Goal: Task Accomplishment & Management: Complete application form

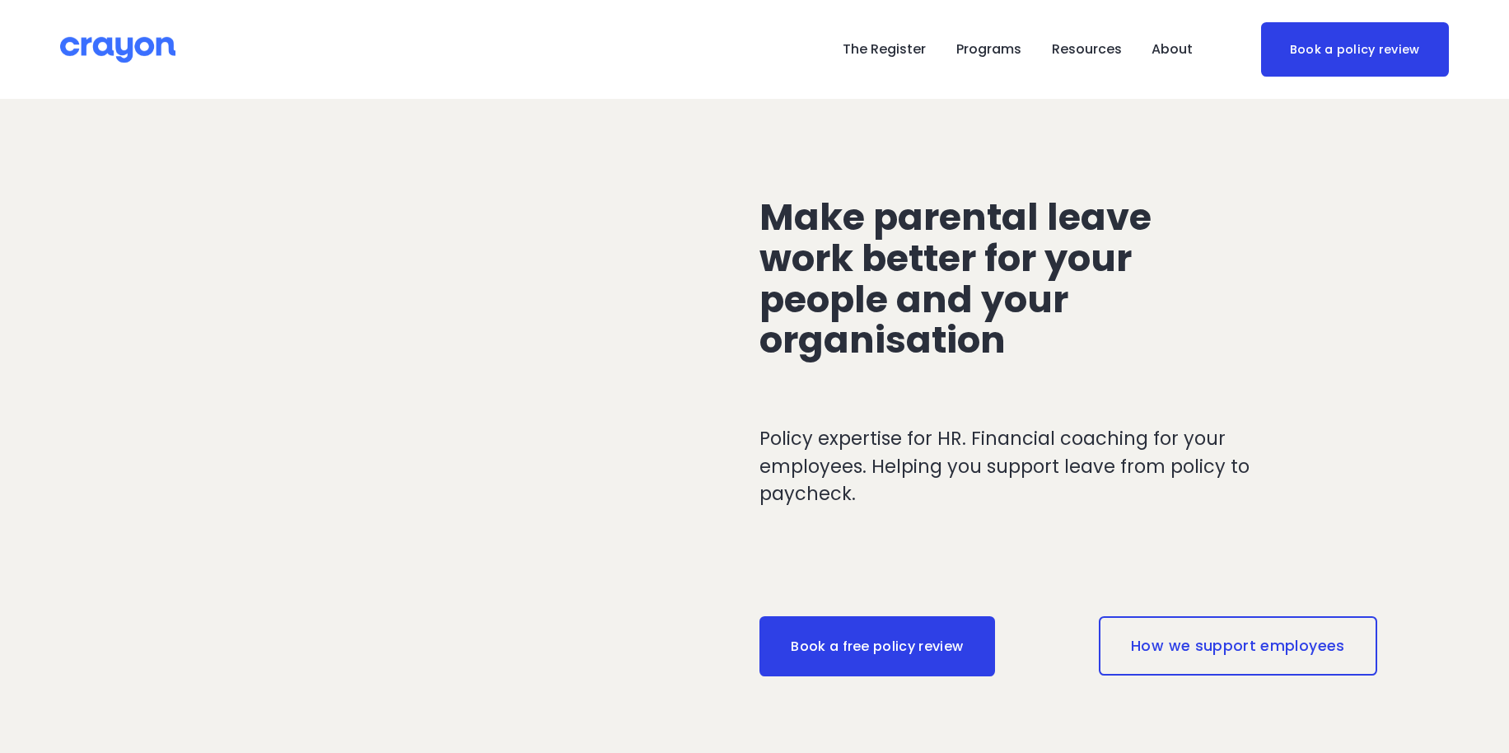
click at [0, 0] on span "Employer hub" at bounding box center [0, 0] width 0 height 0
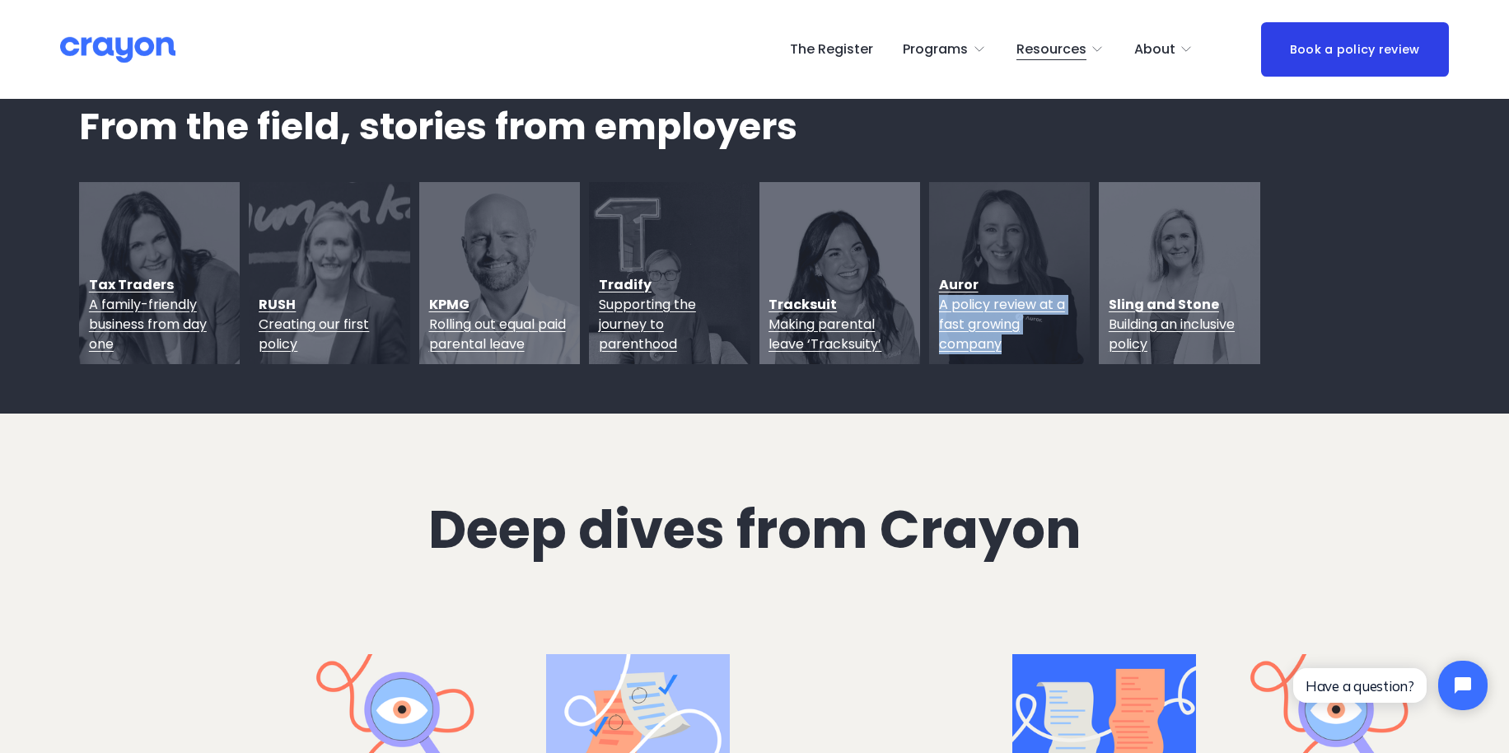
scroll to position [2381, 0]
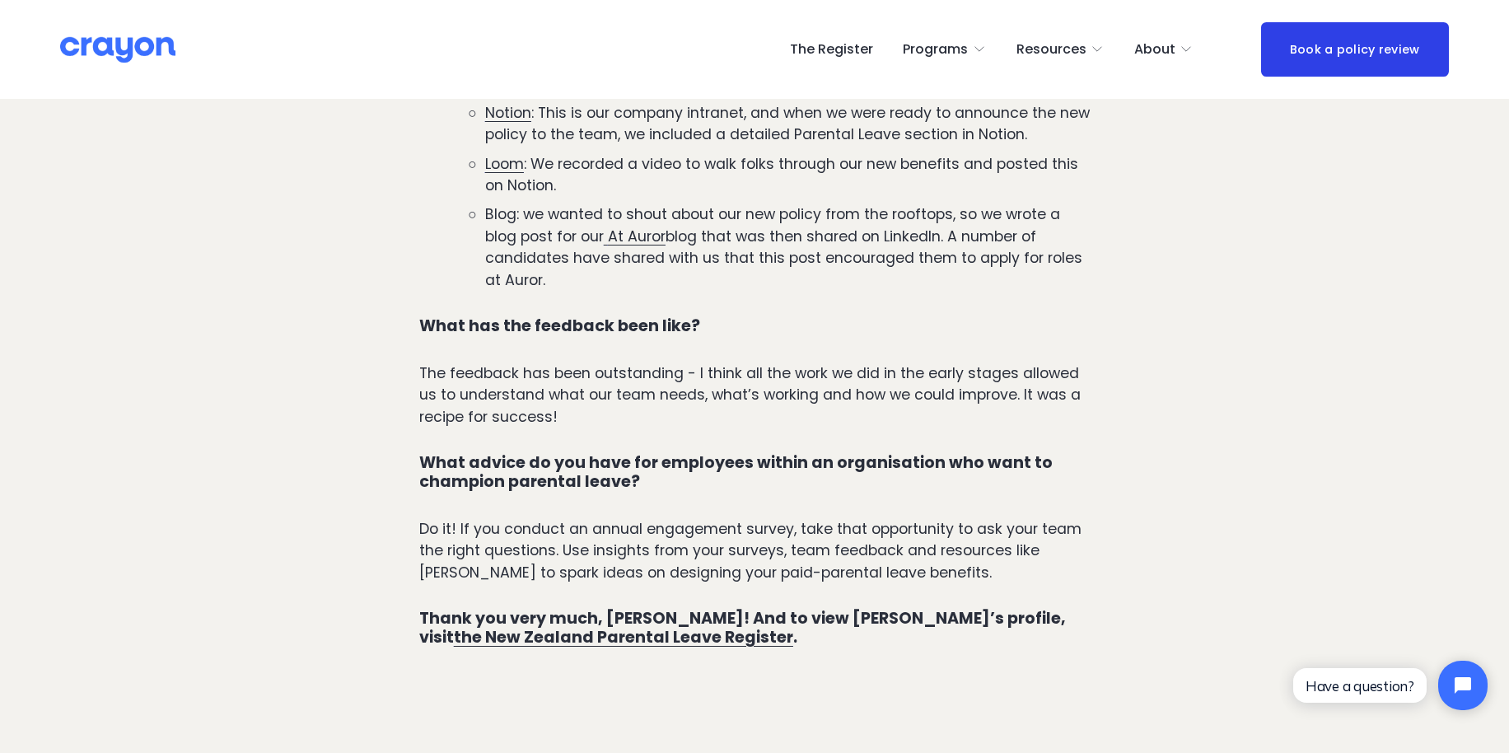
scroll to position [2356, 0]
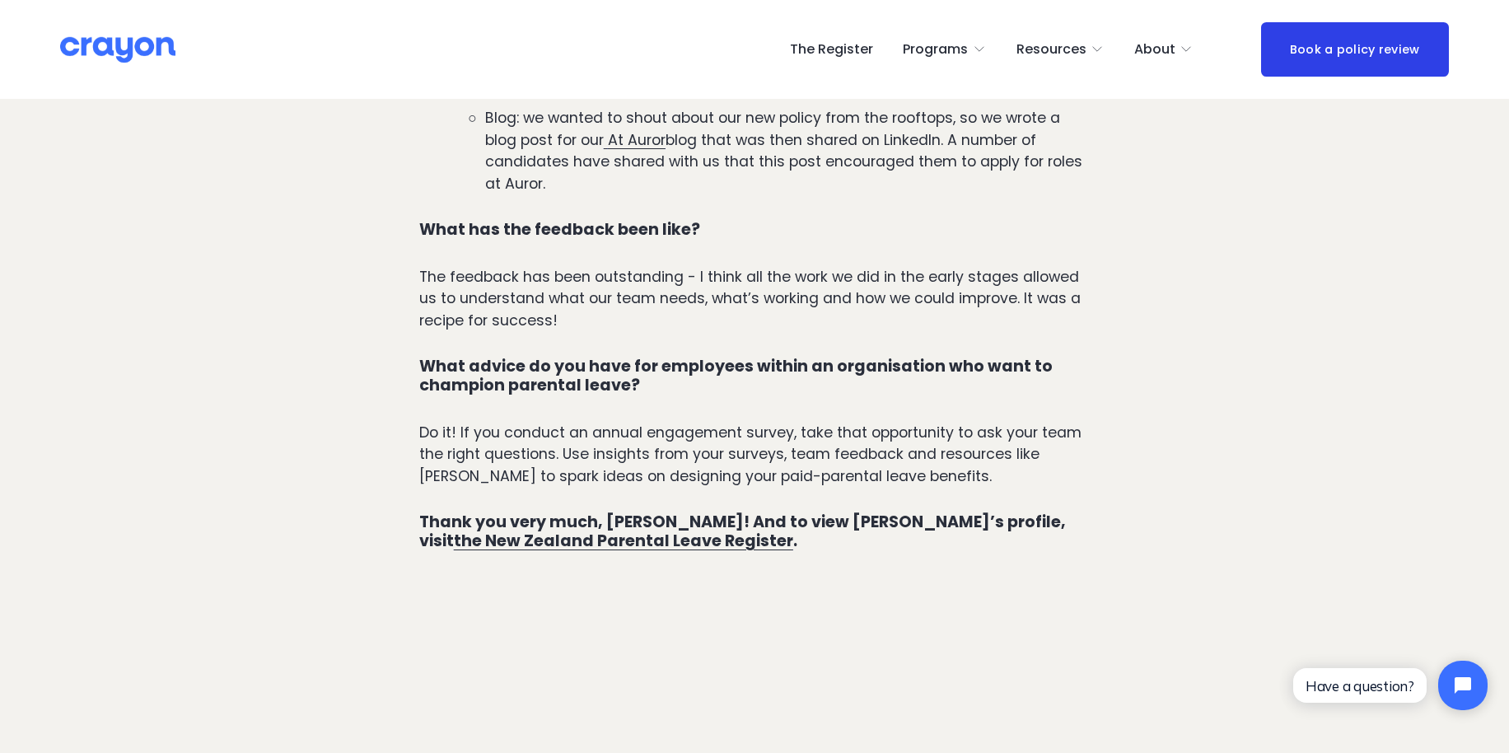
click at [793, 530] on strong "the New Zealand Parental Leave Register" at bounding box center [623, 541] width 339 height 22
